Goal: Find specific page/section: Find specific page/section

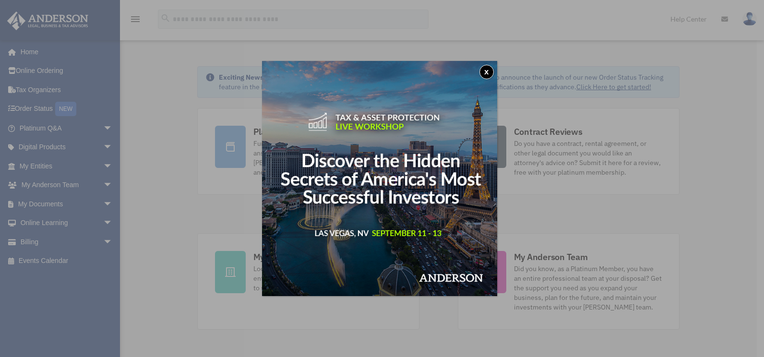
click at [487, 74] on button "x" at bounding box center [487, 72] width 14 height 14
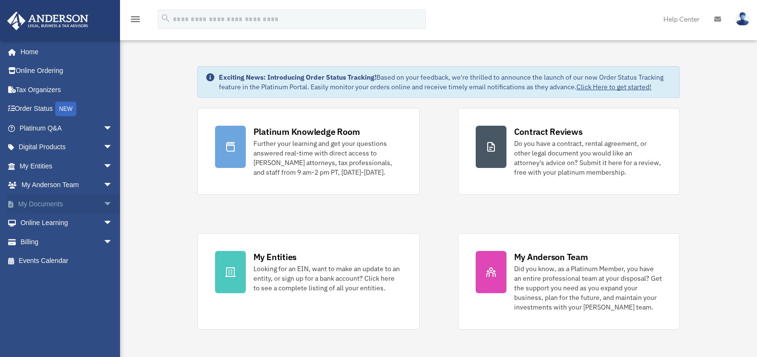
click at [72, 204] on link "My Documents arrow_drop_down" at bounding box center [67, 203] width 121 height 19
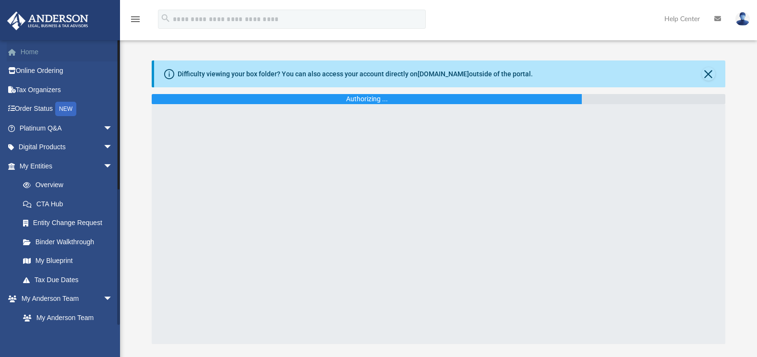
click at [54, 51] on link "Home" at bounding box center [67, 51] width 121 height 19
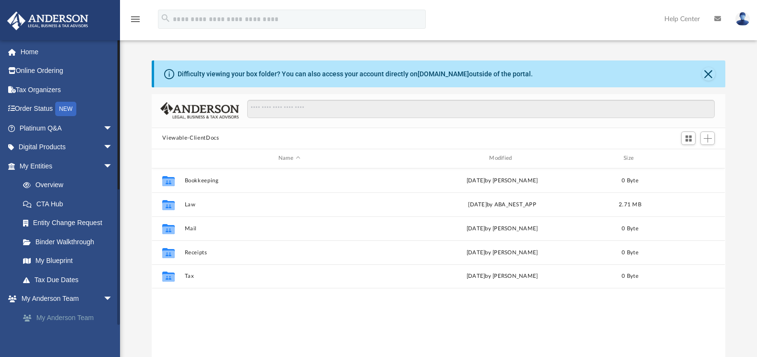
scroll to position [211, 567]
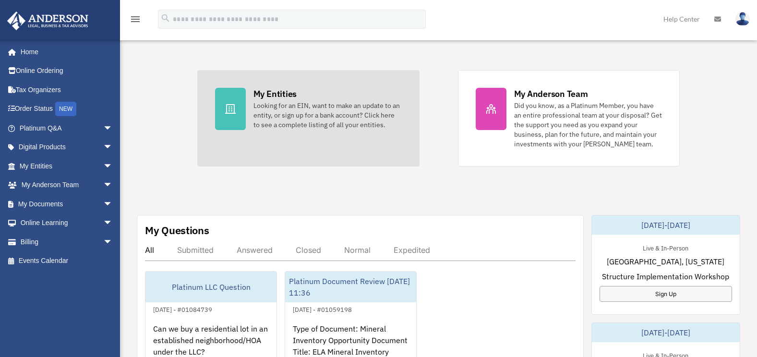
scroll to position [288, 0]
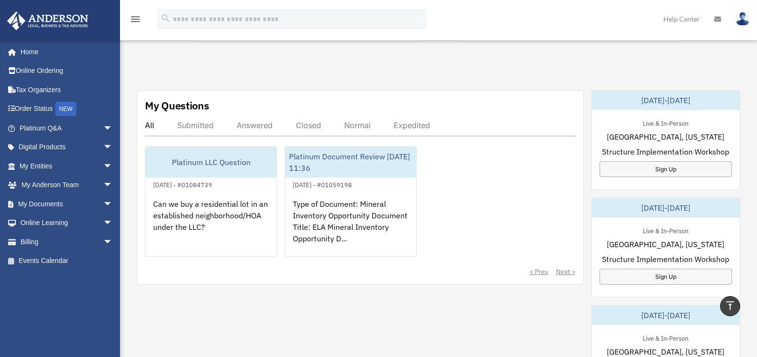
click at [254, 124] on div "Answered" at bounding box center [255, 126] width 36 height 10
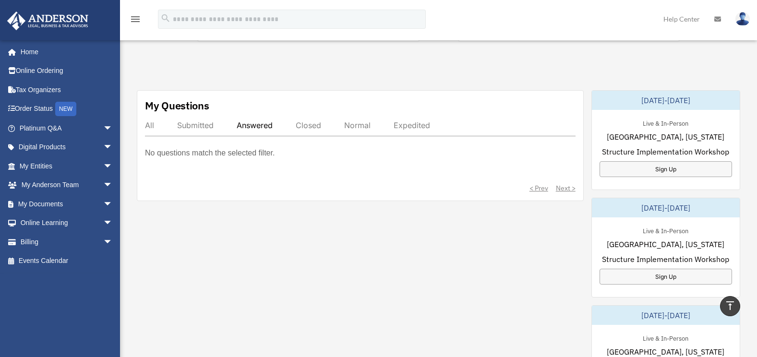
click at [202, 128] on div "Submitted" at bounding box center [195, 126] width 36 height 10
click at [154, 125] on div "All Submitted Answered Closed Normal Expedited" at bounding box center [360, 129] width 431 height 16
click at [209, 126] on div "Submitted" at bounding box center [195, 126] width 36 height 10
click at [157, 128] on div "All Submitted Answered Closed Normal Expedited" at bounding box center [360, 129] width 431 height 16
click at [151, 124] on div "All" at bounding box center [149, 126] width 9 height 10
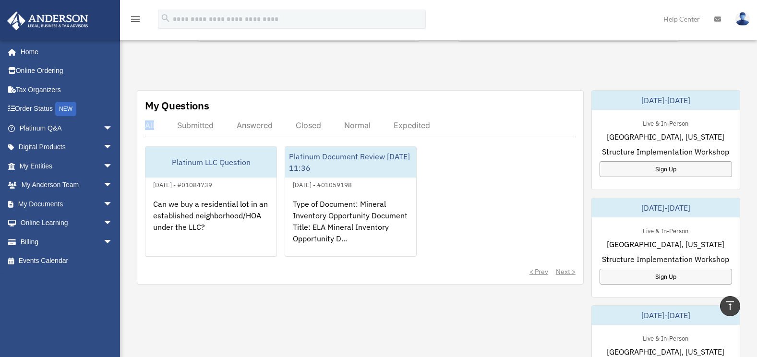
click at [151, 124] on div "All" at bounding box center [149, 126] width 9 height 10
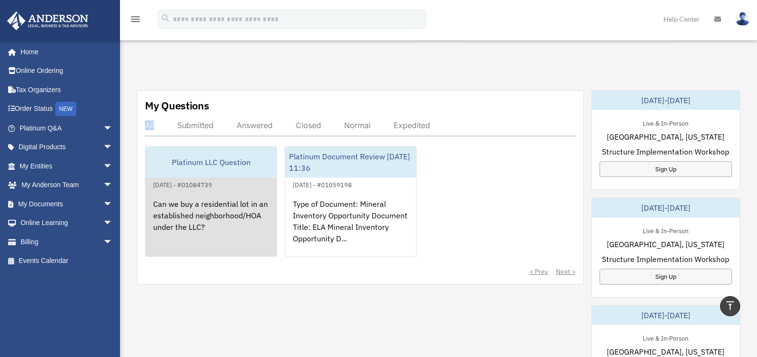
click at [239, 225] on div "Can we buy a residential lot in an established neighborhood/HOA under the LLC?" at bounding box center [210, 228] width 131 height 75
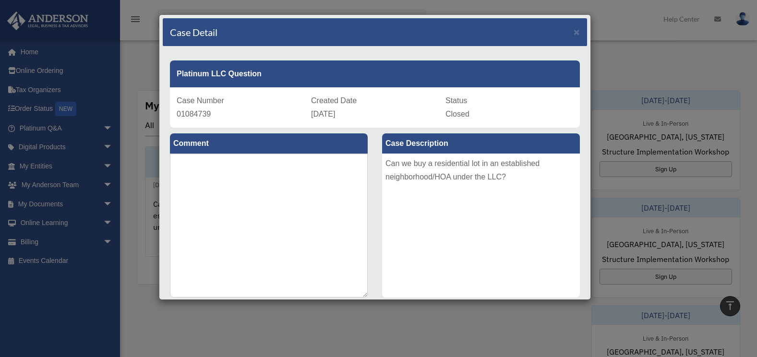
click at [476, 178] on div "Can we buy a residential lot in an established neighborhood/HOA under the LLC?" at bounding box center [481, 226] width 198 height 144
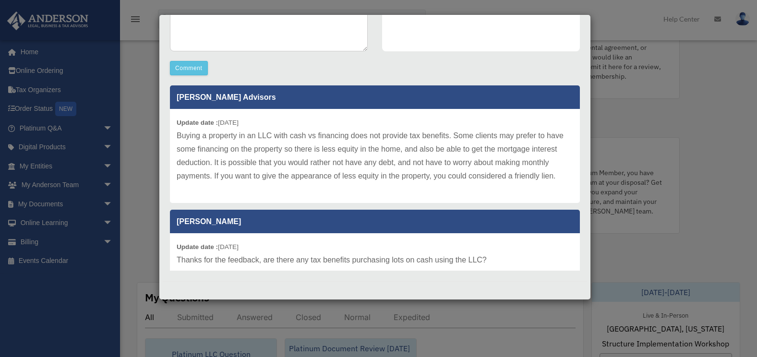
scroll to position [0, 0]
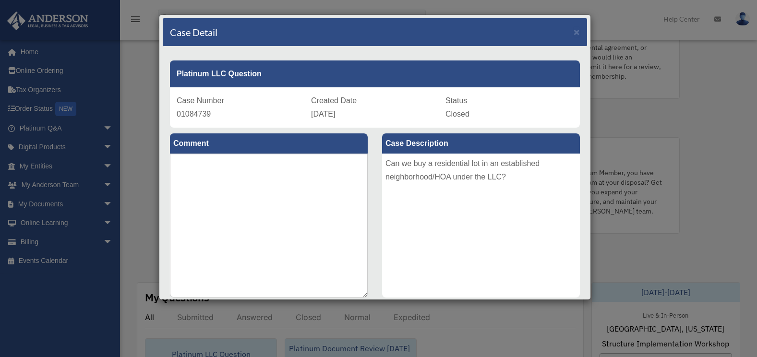
click at [573, 33] on div "Case Detail ×" at bounding box center [375, 32] width 424 height 28
click at [574, 32] on span "×" at bounding box center [577, 31] width 6 height 11
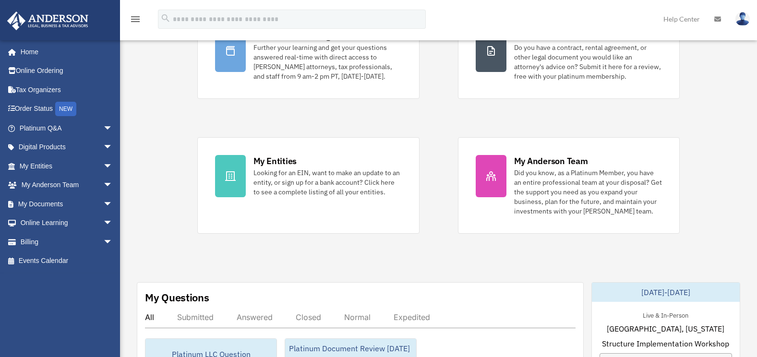
scroll to position [188, 0]
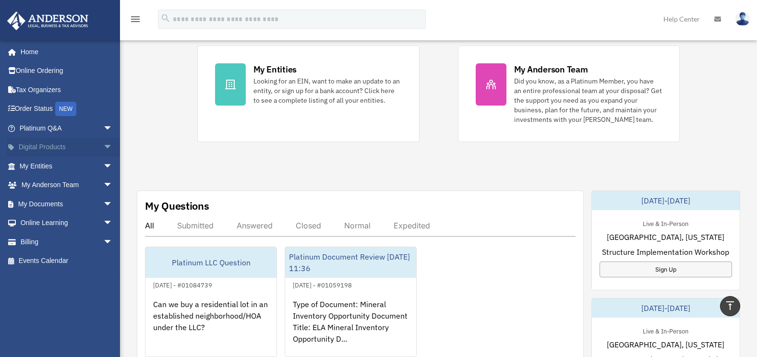
click at [103, 146] on span "arrow_drop_down" at bounding box center [112, 148] width 19 height 20
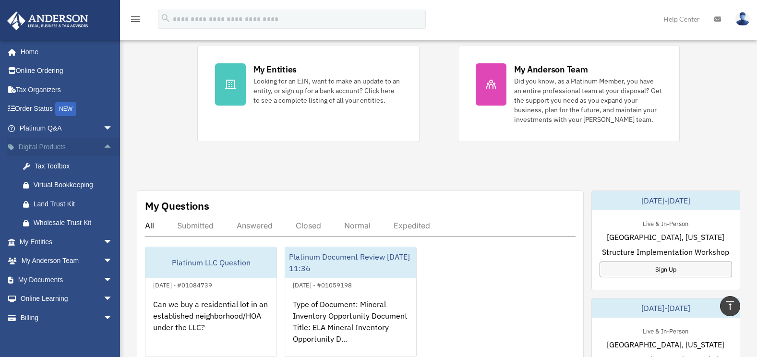
click at [103, 145] on span "arrow_drop_up" at bounding box center [112, 148] width 19 height 20
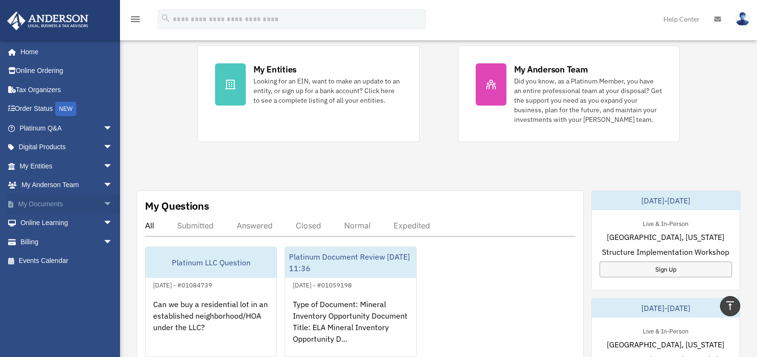
click at [103, 200] on span "arrow_drop_down" at bounding box center [112, 204] width 19 height 20
click at [103, 200] on span "arrow_drop_up" at bounding box center [112, 204] width 19 height 20
click at [103, 181] on span "arrow_drop_down" at bounding box center [112, 186] width 19 height 20
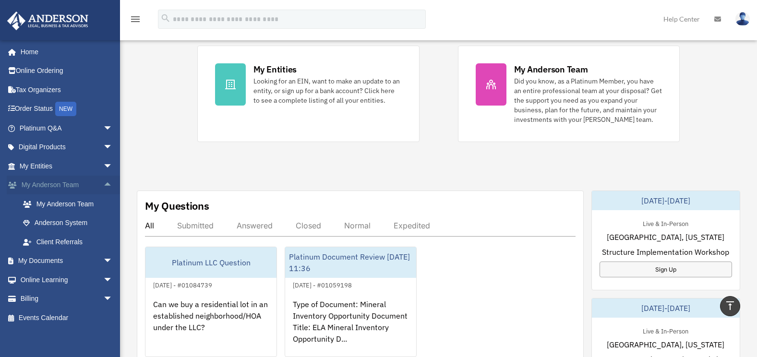
click at [103, 181] on span "arrow_drop_up" at bounding box center [112, 186] width 19 height 20
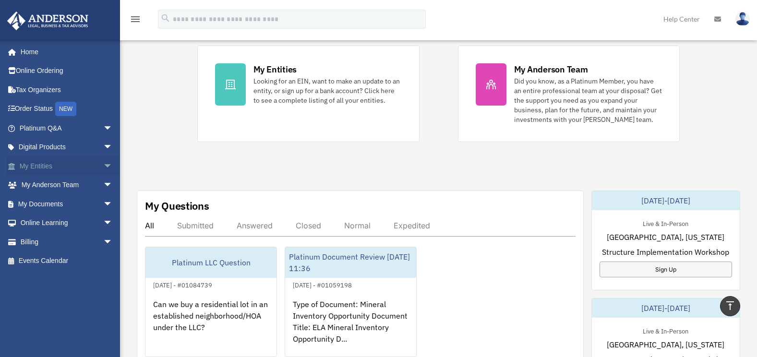
click at [103, 168] on span "arrow_drop_down" at bounding box center [112, 167] width 19 height 20
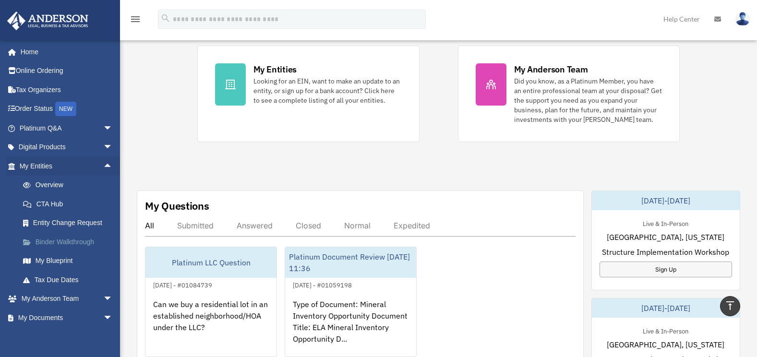
click at [75, 245] on link "Binder Walkthrough" at bounding box center [70, 241] width 114 height 19
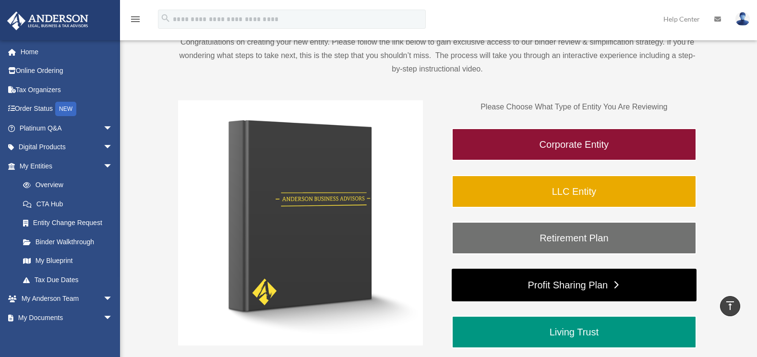
scroll to position [96, 0]
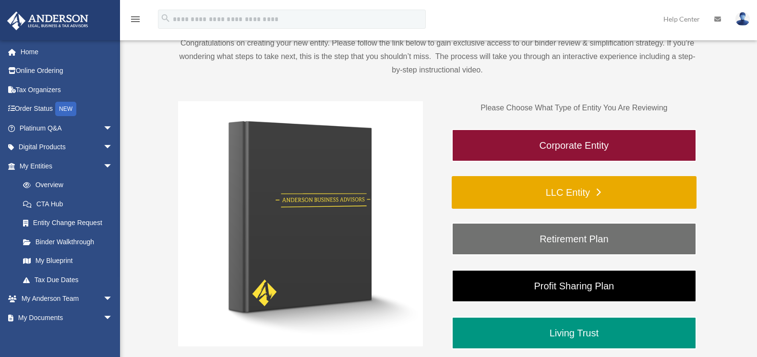
click at [607, 192] on link "LLC Entity" at bounding box center [574, 192] width 245 height 33
